Goal: Navigation & Orientation: Find specific page/section

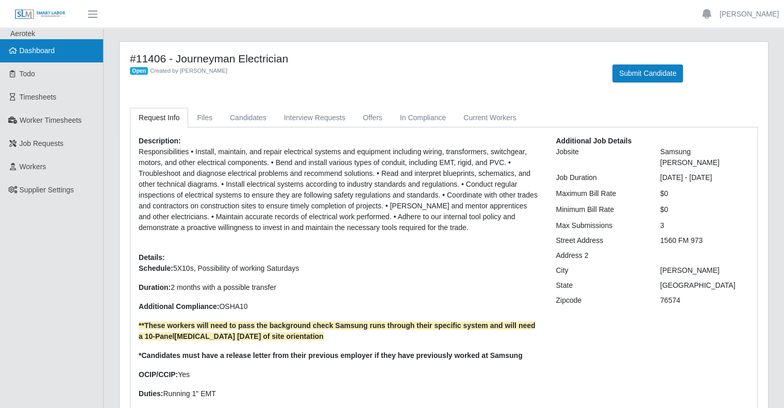
click at [38, 57] on link "Dashboard" at bounding box center [51, 50] width 103 height 23
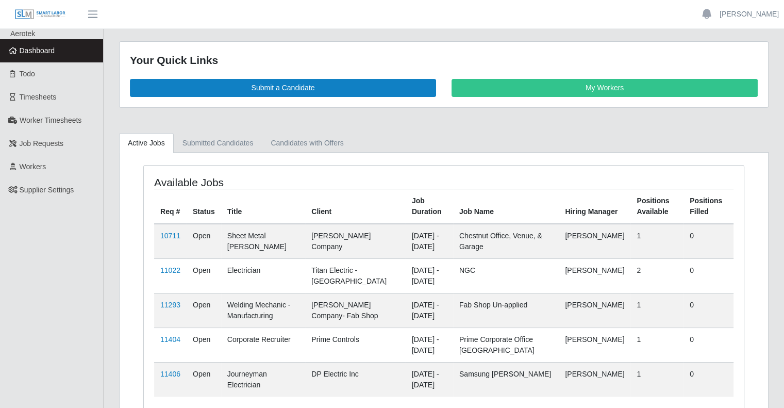
click at [31, 52] on span "Dashboard" at bounding box center [38, 50] width 36 height 8
